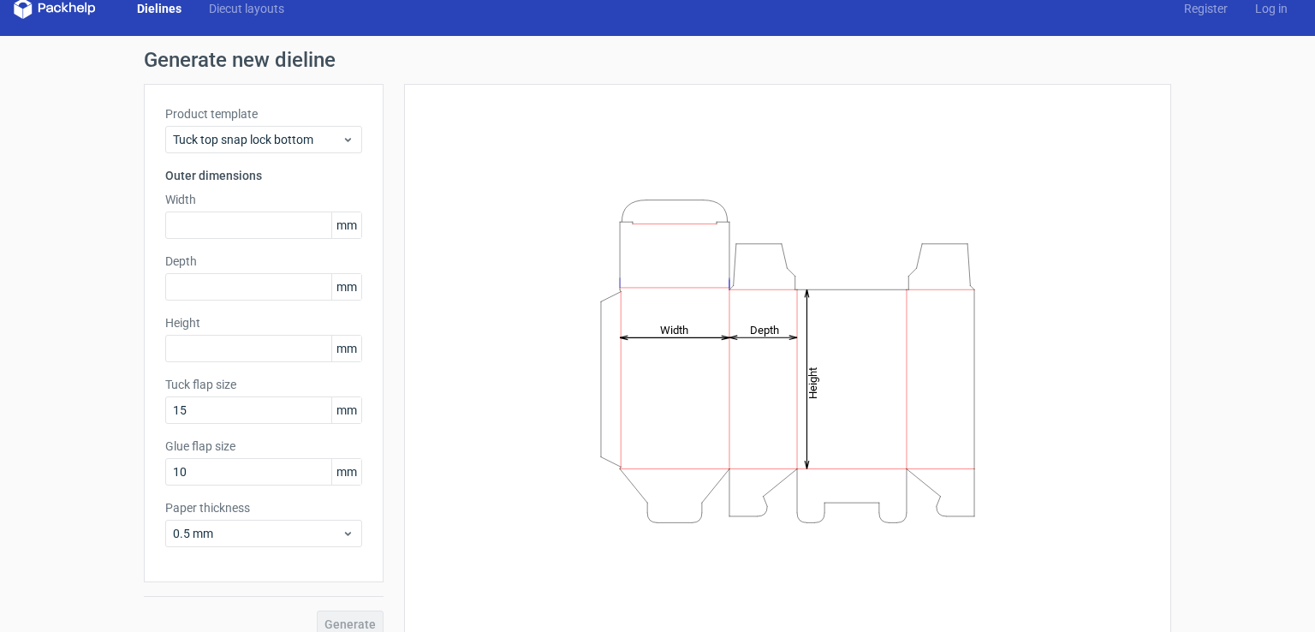
scroll to position [38, 0]
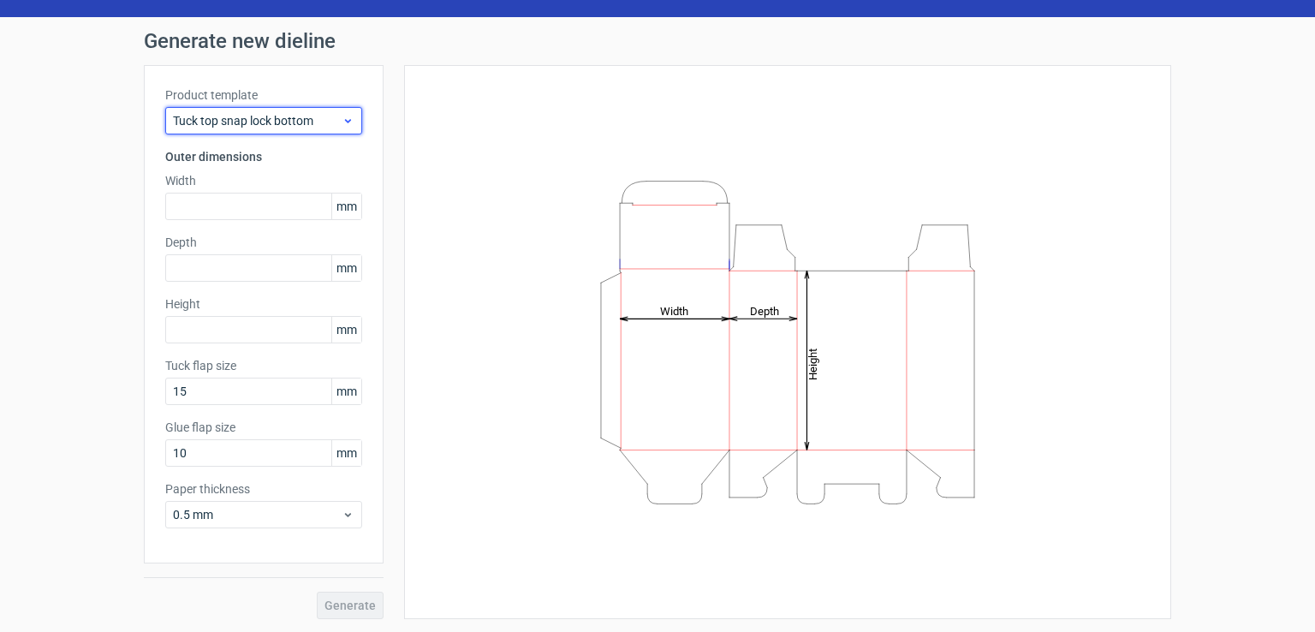
click at [288, 114] on span "Tuck top snap lock bottom" at bounding box center [257, 120] width 169 height 17
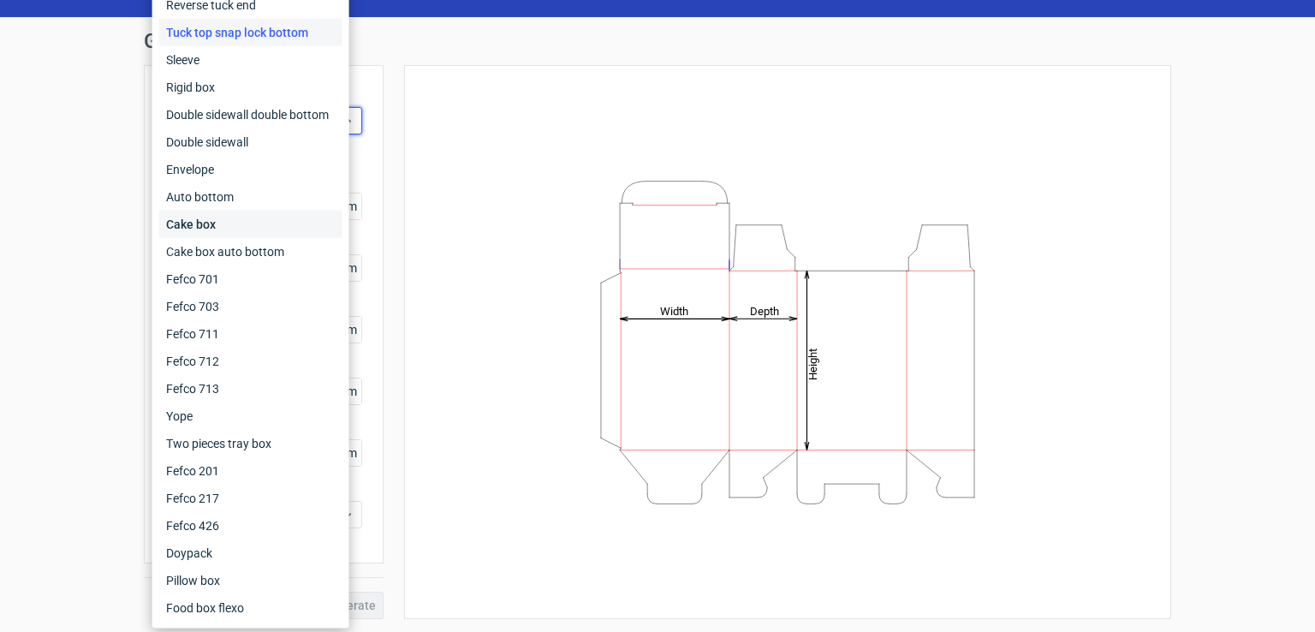
click at [229, 217] on div "Cake box" at bounding box center [250, 224] width 183 height 27
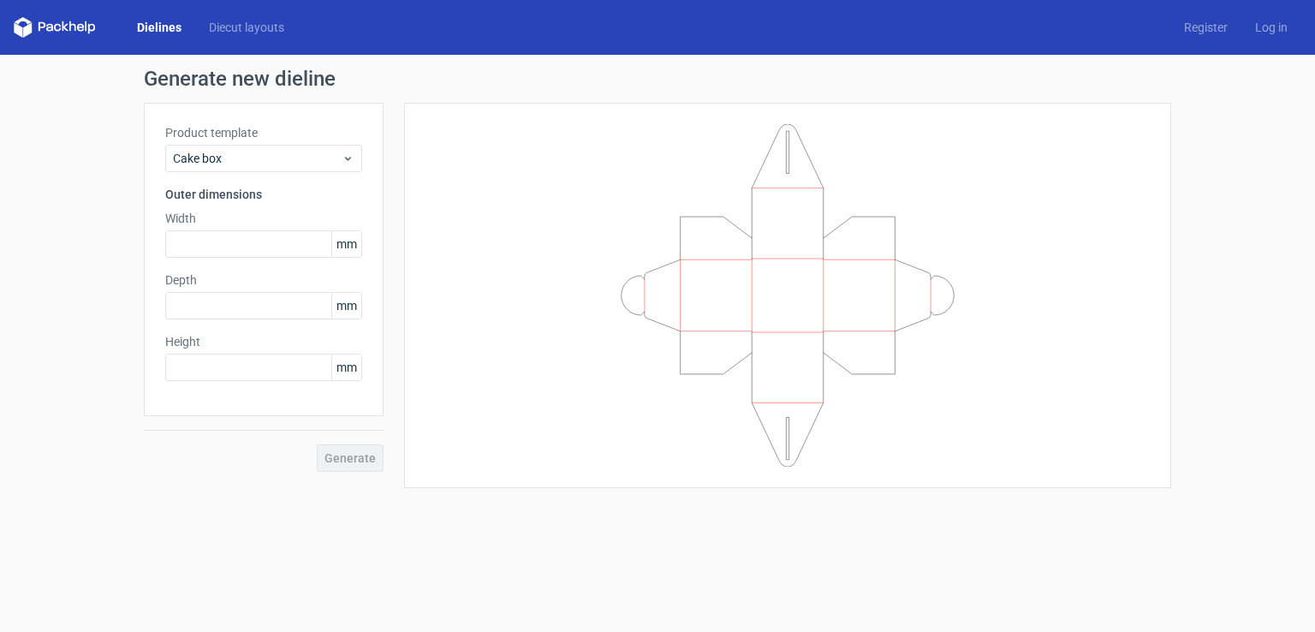
click at [245, 259] on div "Product template Cake box Outer dimensions Width mm Depth mm Height mm" at bounding box center [264, 259] width 240 height 313
click at [248, 247] on input "text" at bounding box center [263, 243] width 197 height 27
type input "12"
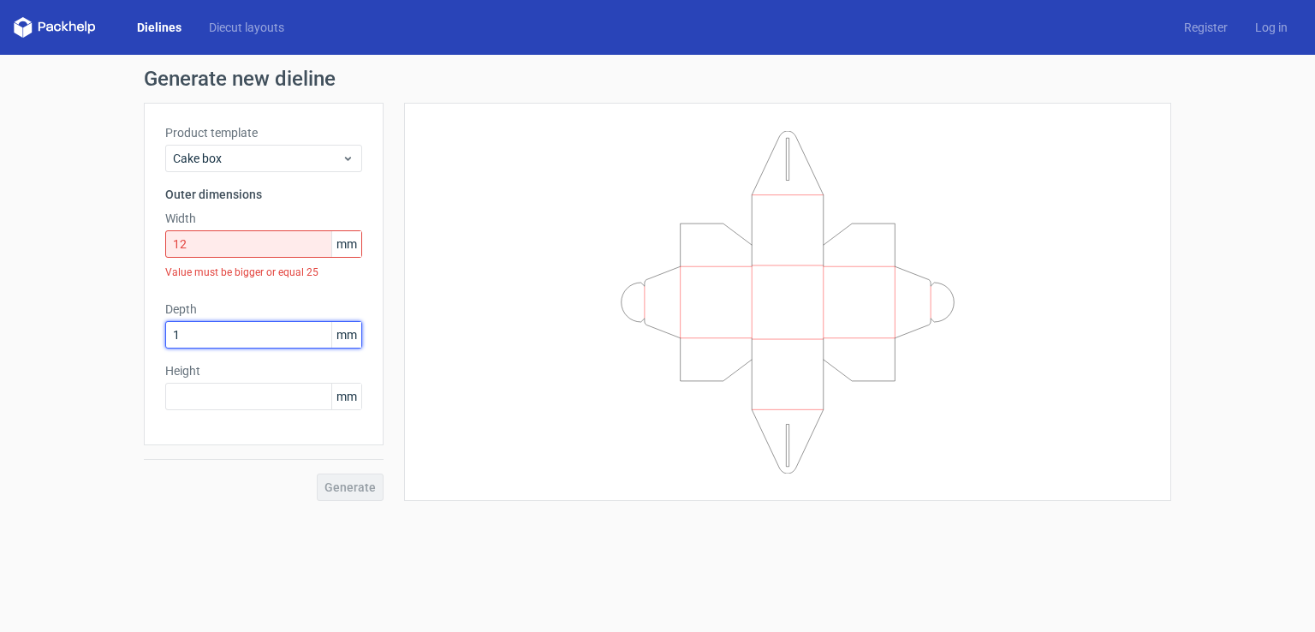
type input "1"
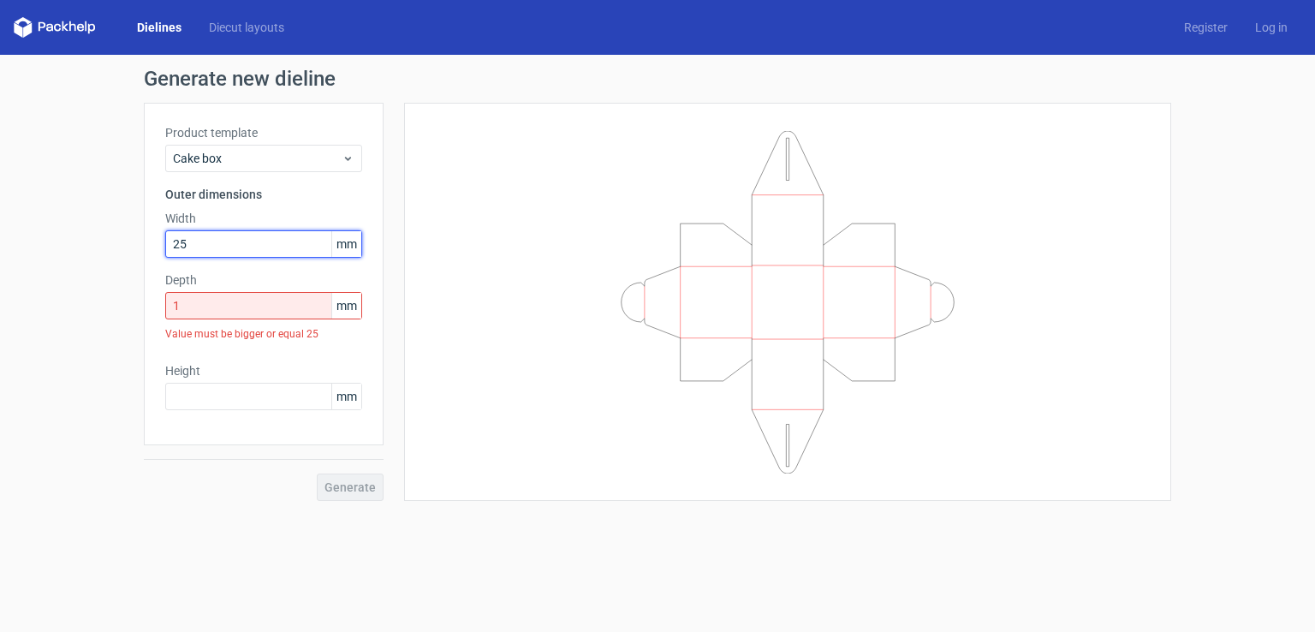
type input "25"
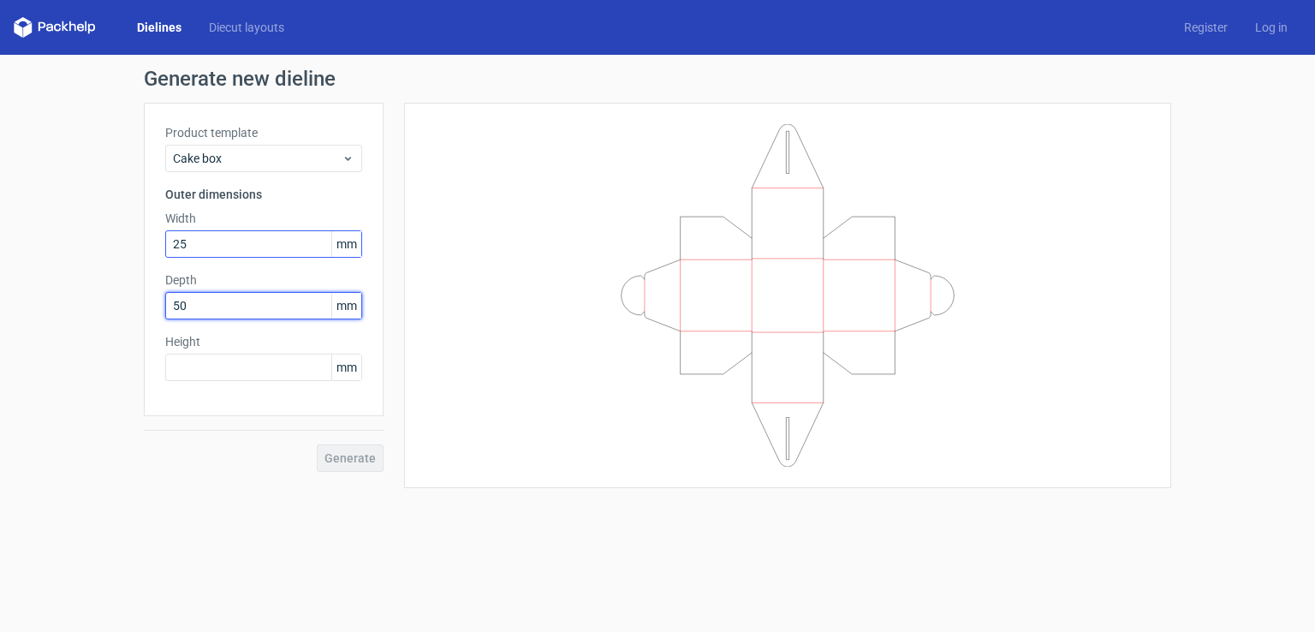
type input "50"
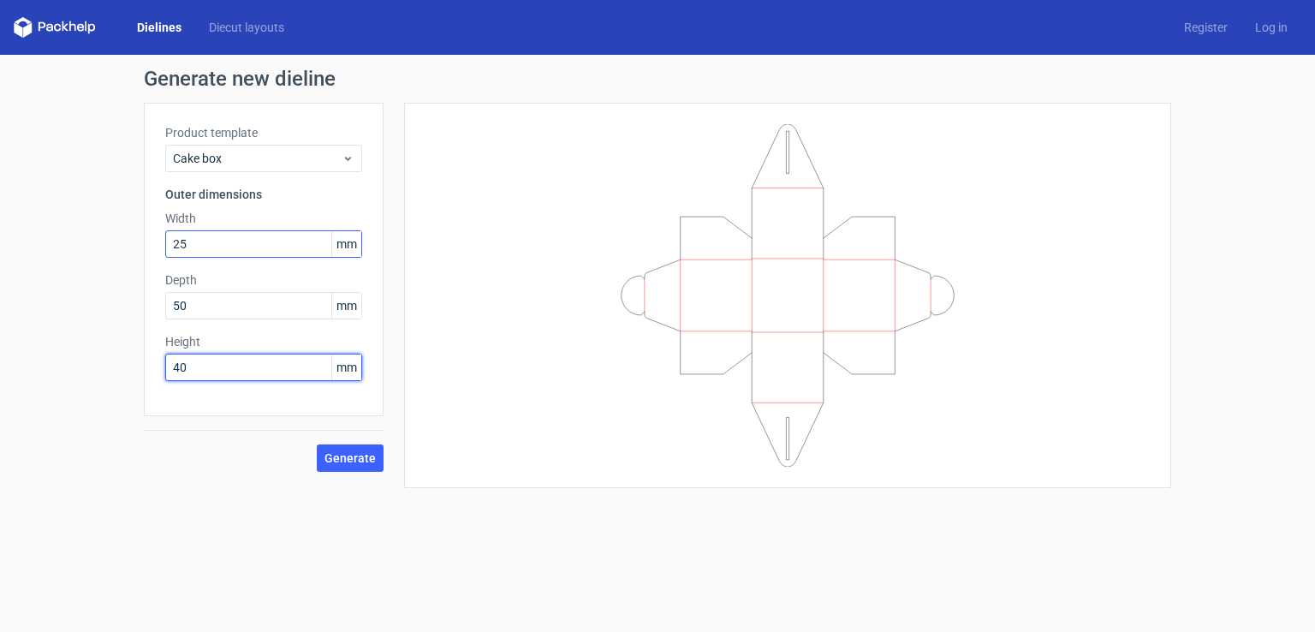
type input "40"
click at [356, 465] on button "Generate" at bounding box center [350, 457] width 67 height 27
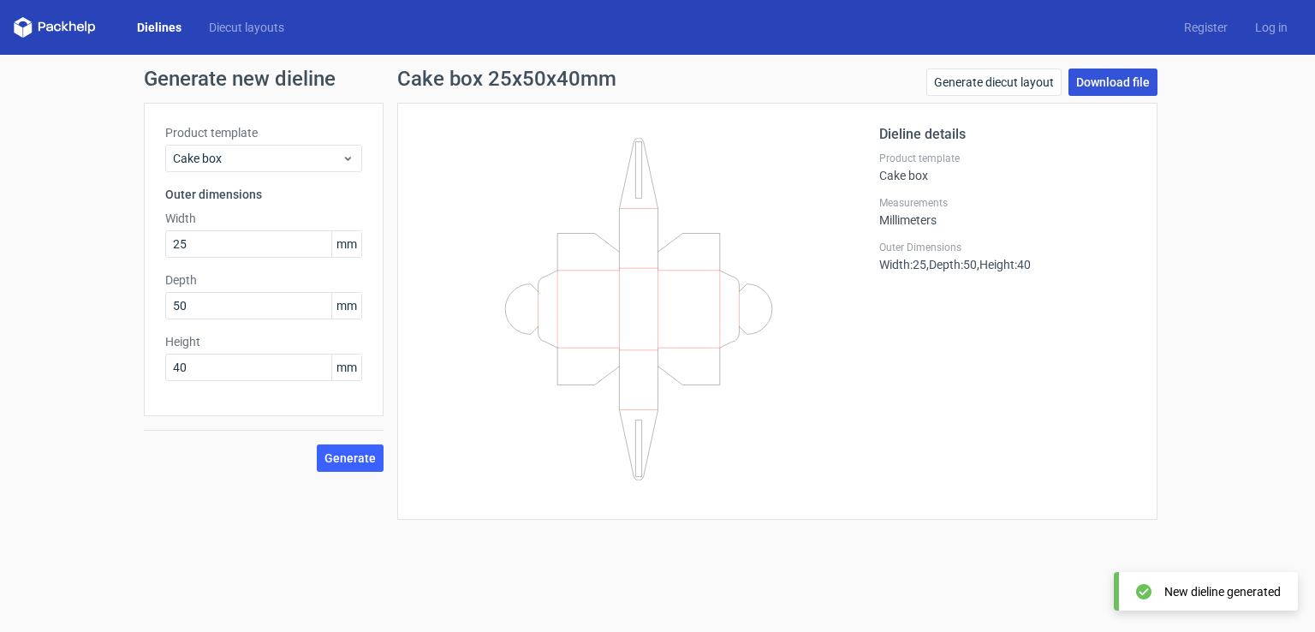
click at [1120, 83] on link "Download file" at bounding box center [1112, 81] width 89 height 27
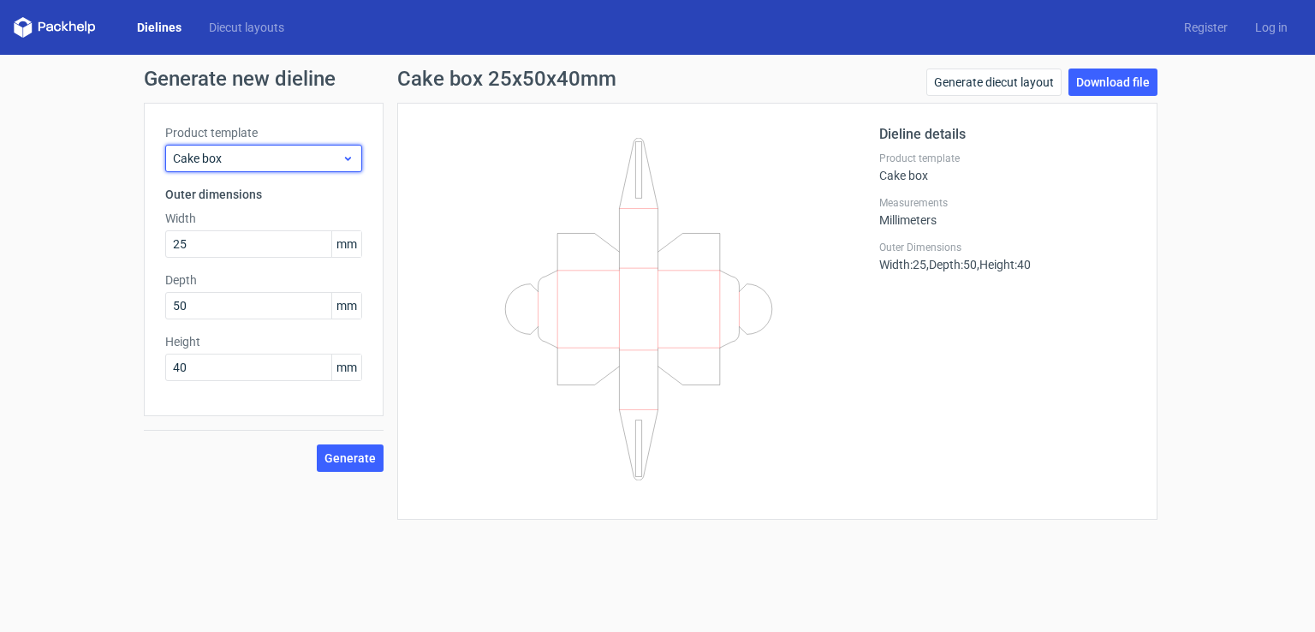
click at [226, 164] on span "Cake box" at bounding box center [257, 158] width 169 height 17
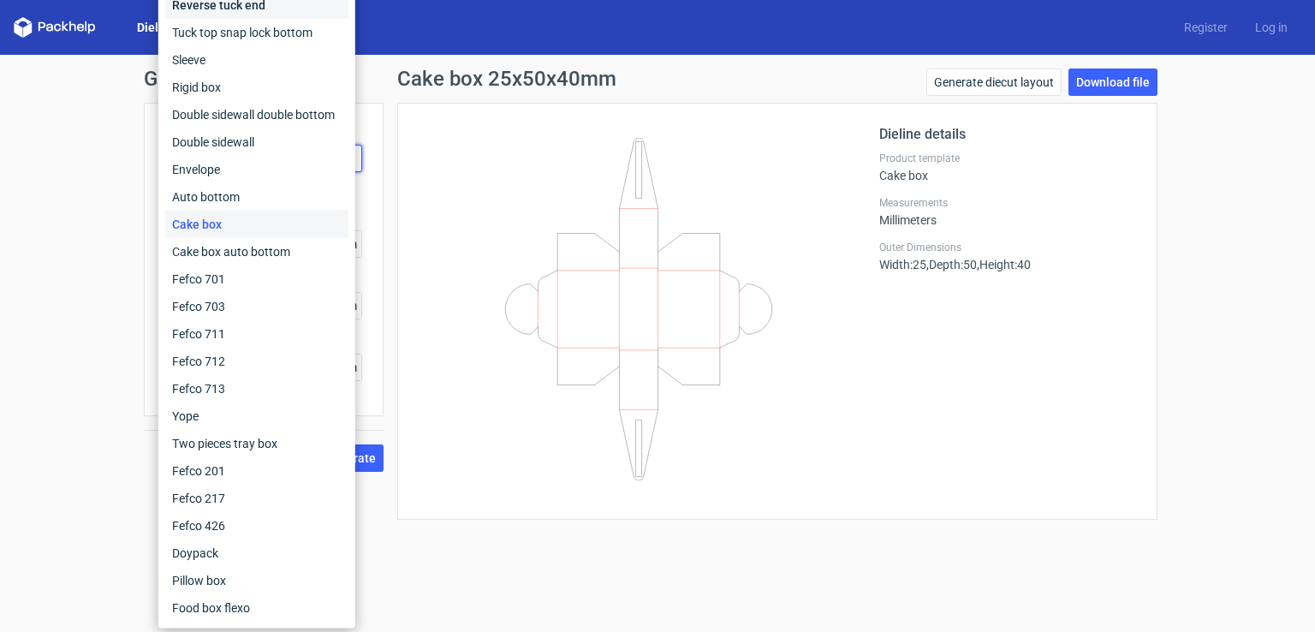
click at [211, 9] on div "Reverse tuck end" at bounding box center [256, 4] width 183 height 27
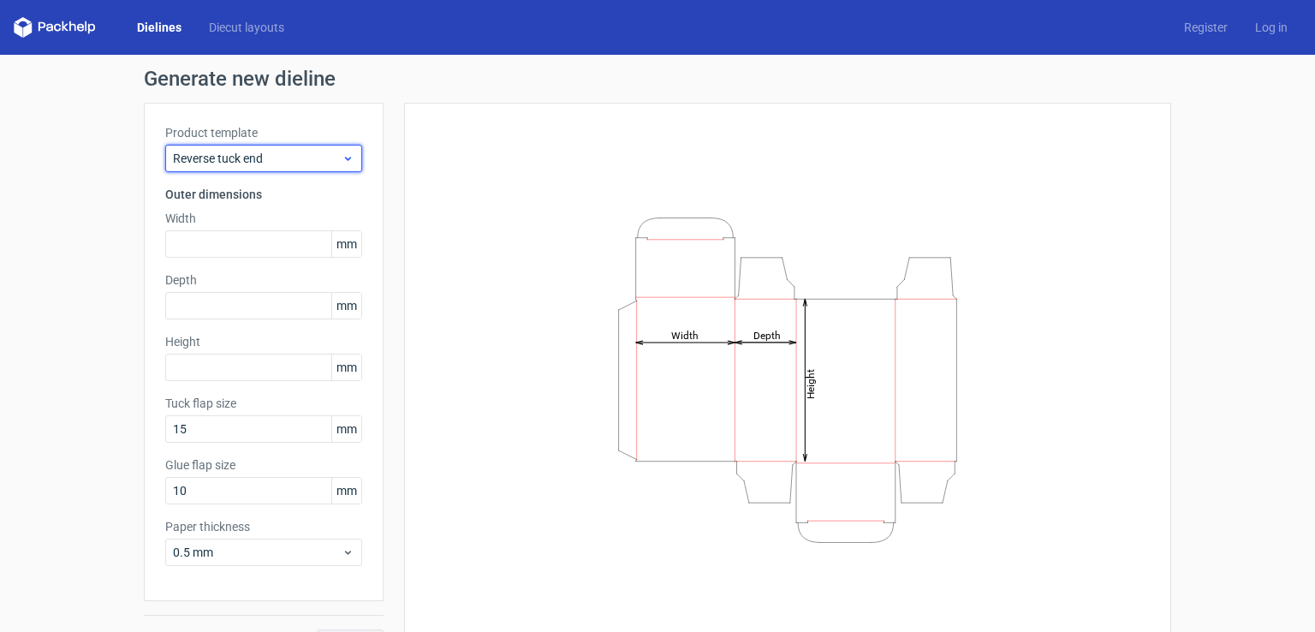
click at [221, 162] on span "Reverse tuck end" at bounding box center [257, 158] width 169 height 17
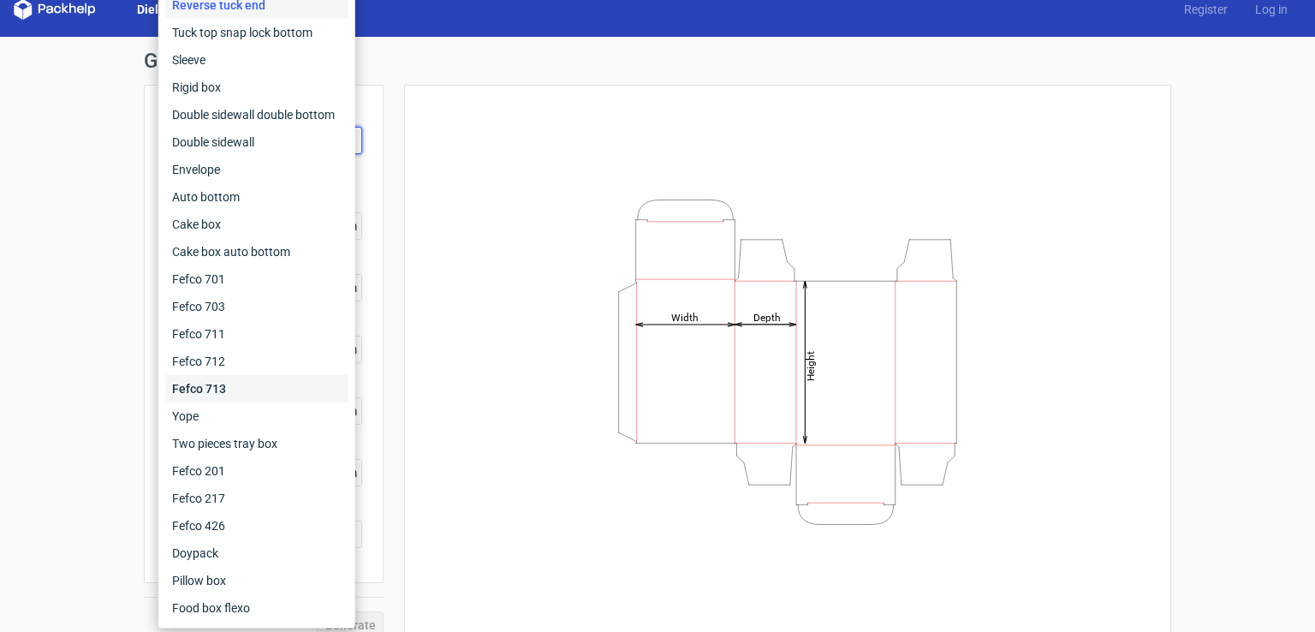
scroll to position [38, 0]
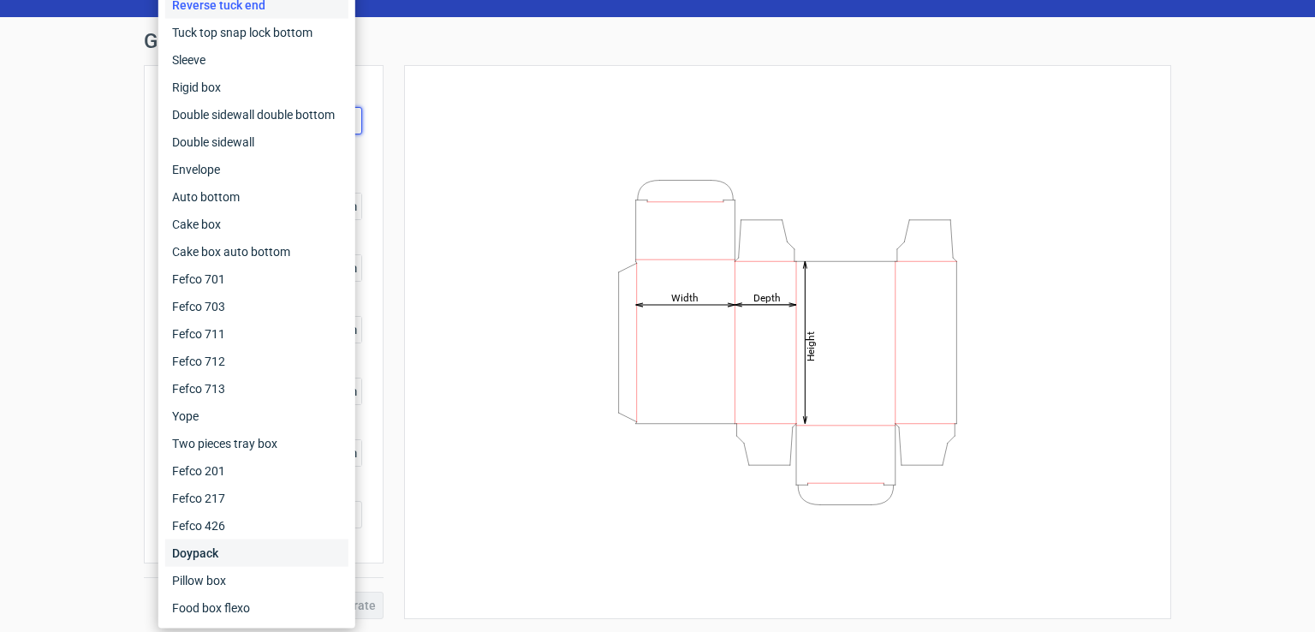
click at [219, 548] on div "Doypack" at bounding box center [256, 552] width 183 height 27
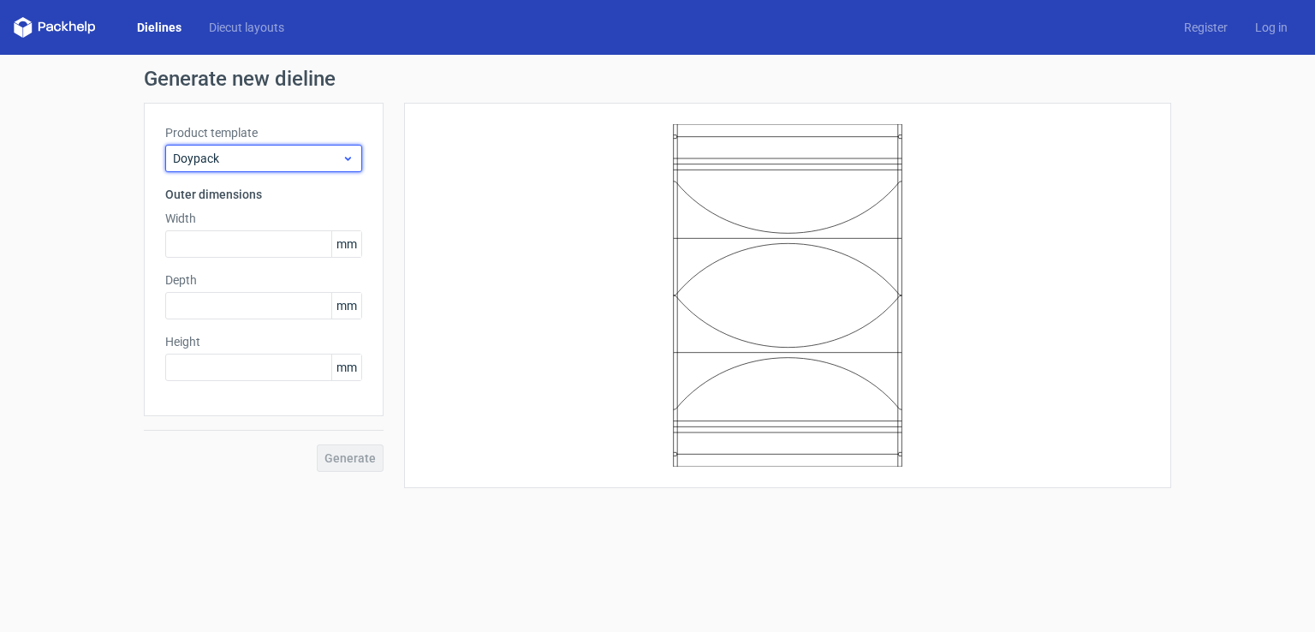
click at [229, 152] on span "Doypack" at bounding box center [257, 158] width 169 height 17
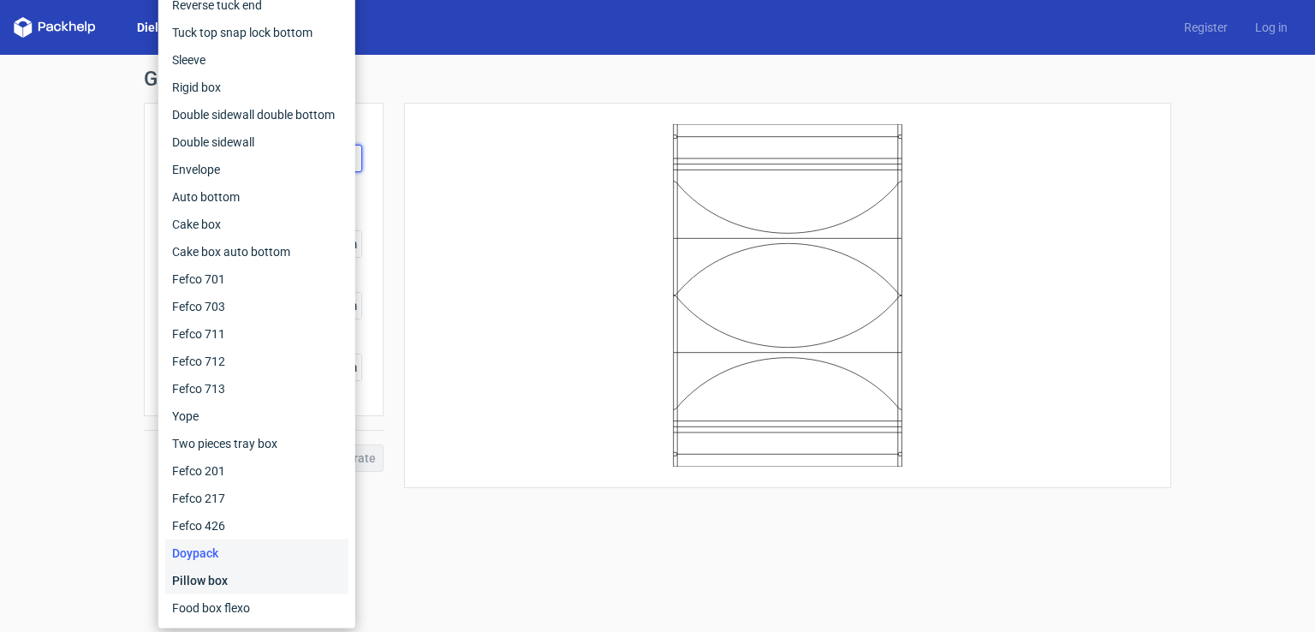
click at [213, 586] on div "Pillow box" at bounding box center [256, 580] width 183 height 27
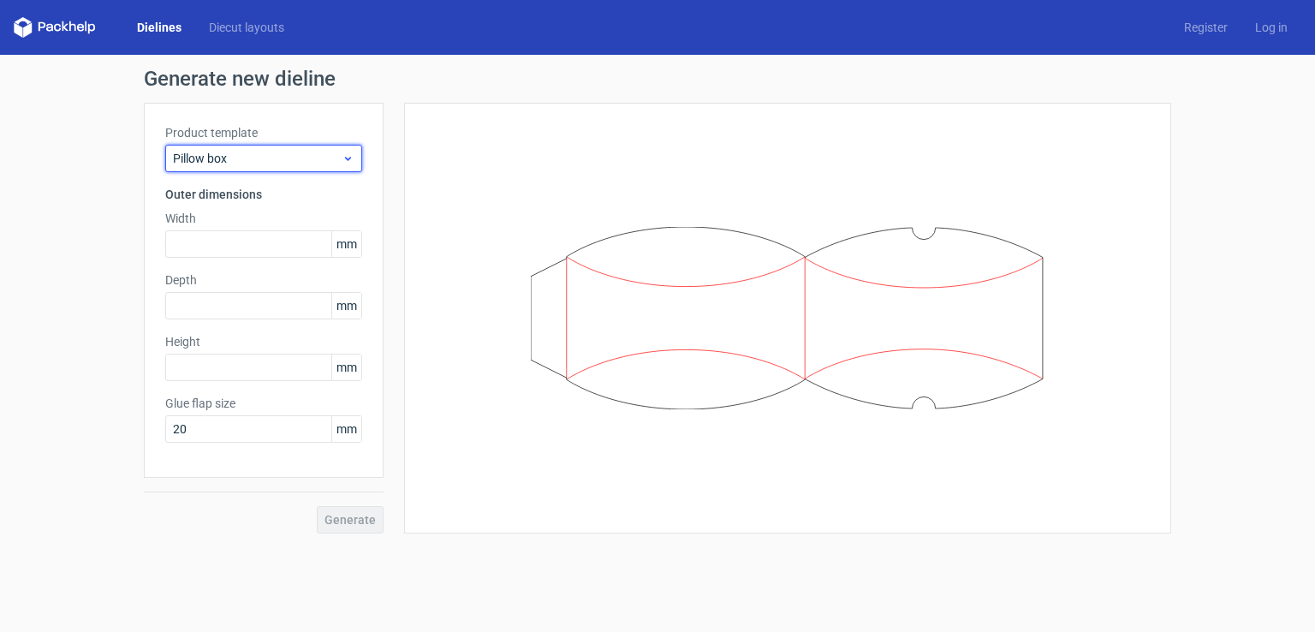
click at [223, 166] on span "Pillow box" at bounding box center [257, 158] width 169 height 17
